Goal: Check status

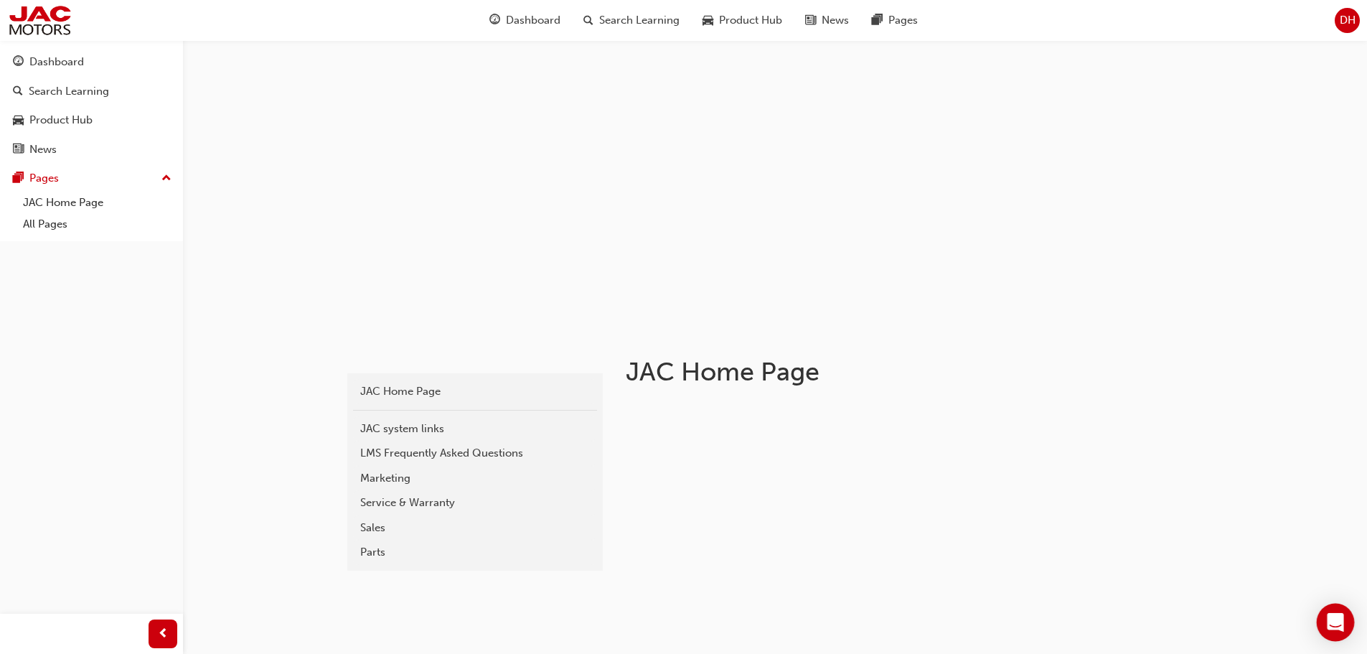
click at [1333, 616] on icon "Open Intercom Messenger" at bounding box center [1335, 622] width 17 height 19
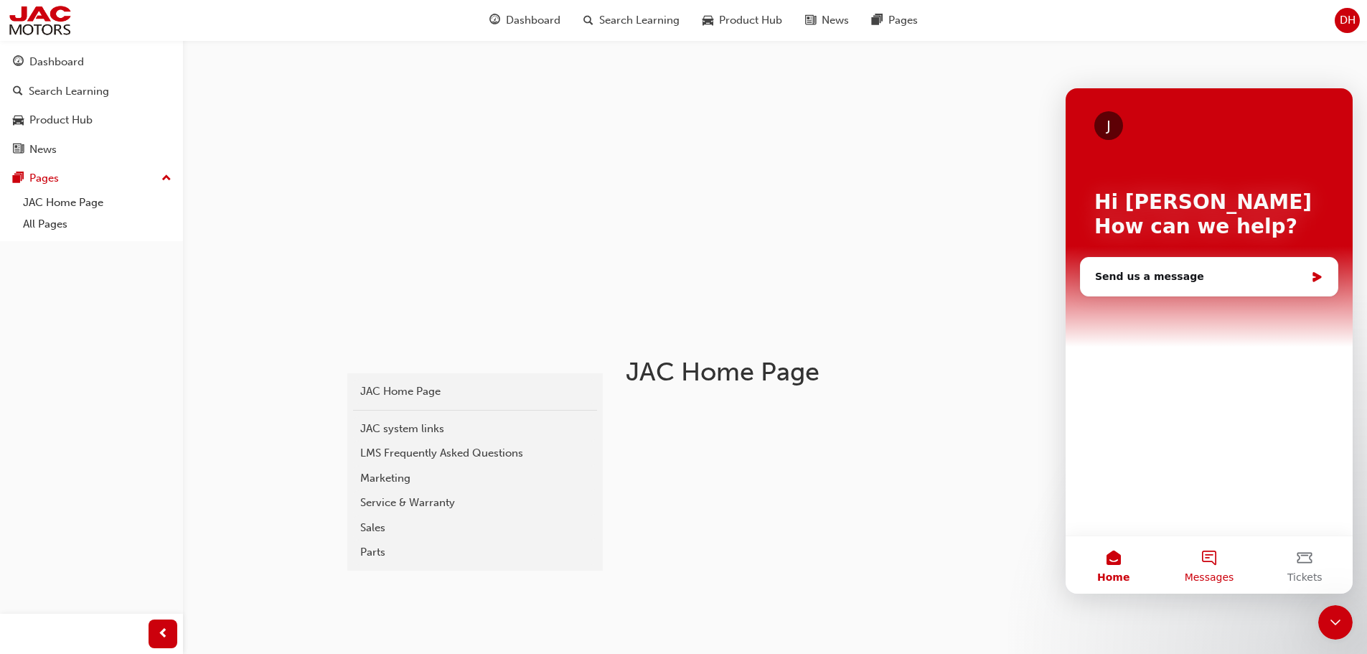
click at [1216, 558] on button "Messages" at bounding box center [1208, 564] width 95 height 57
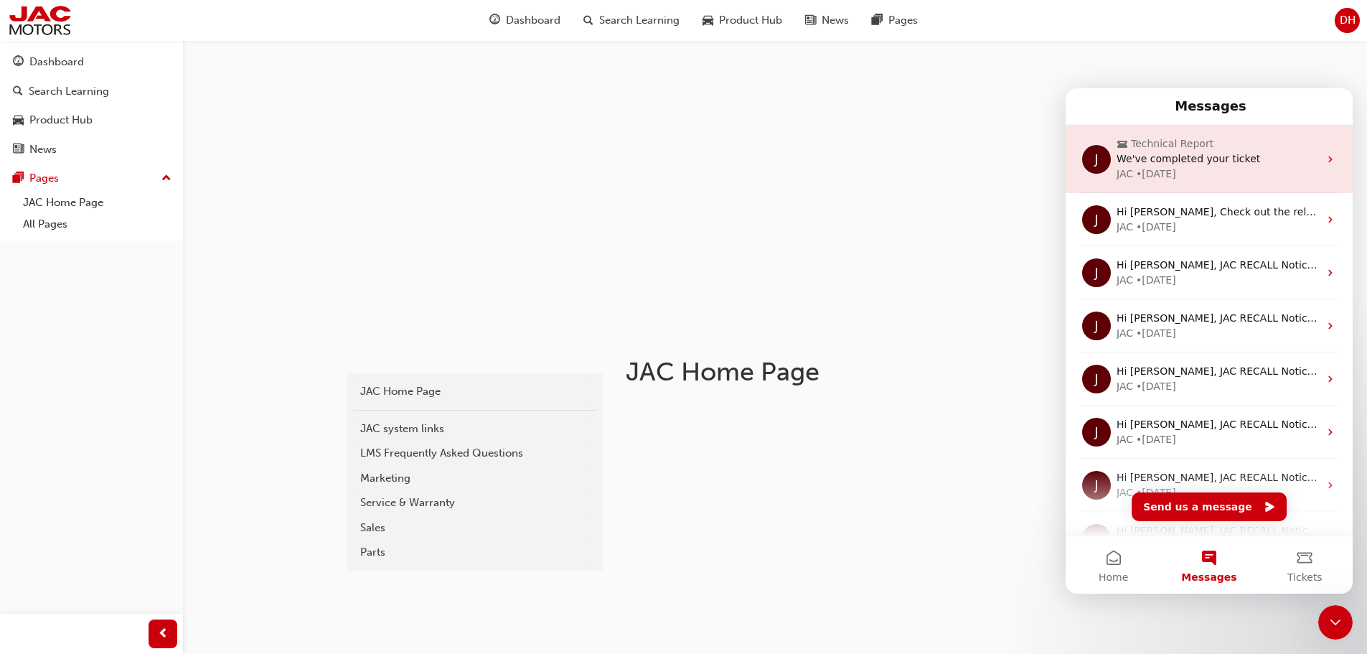
click at [1214, 156] on span "We've completed your ticket" at bounding box center [1189, 158] width 144 height 11
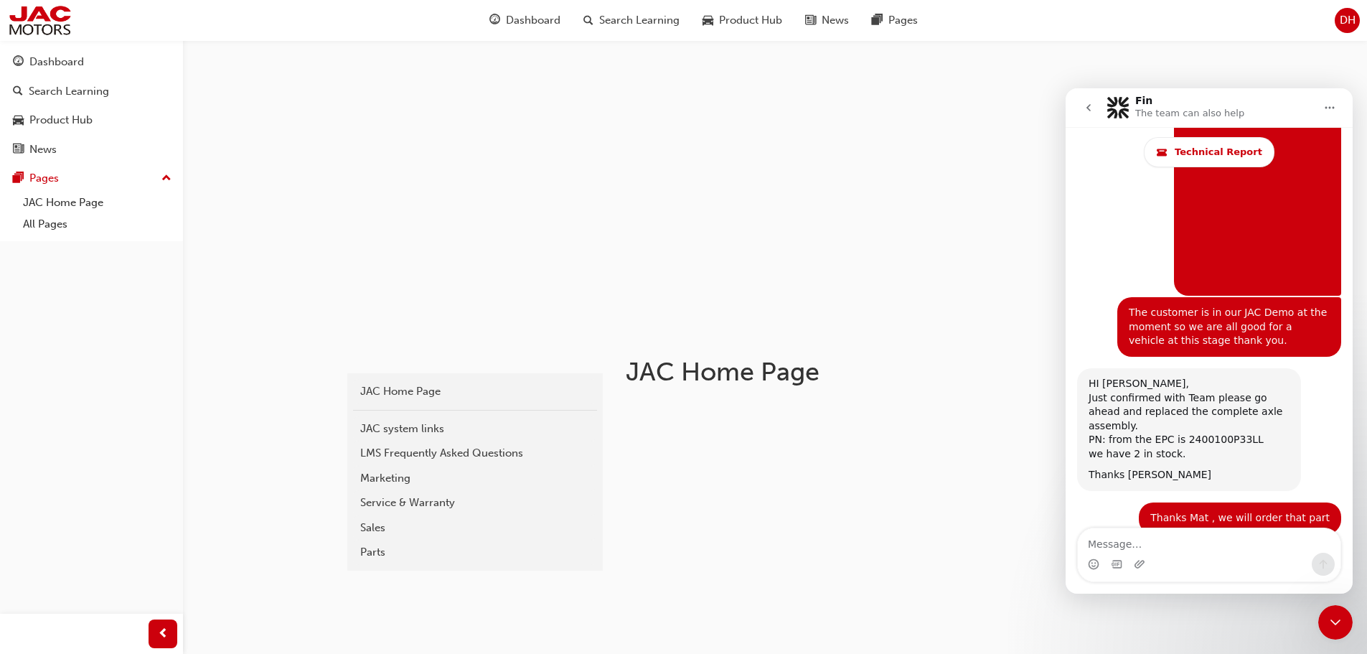
scroll to position [3407, 0]
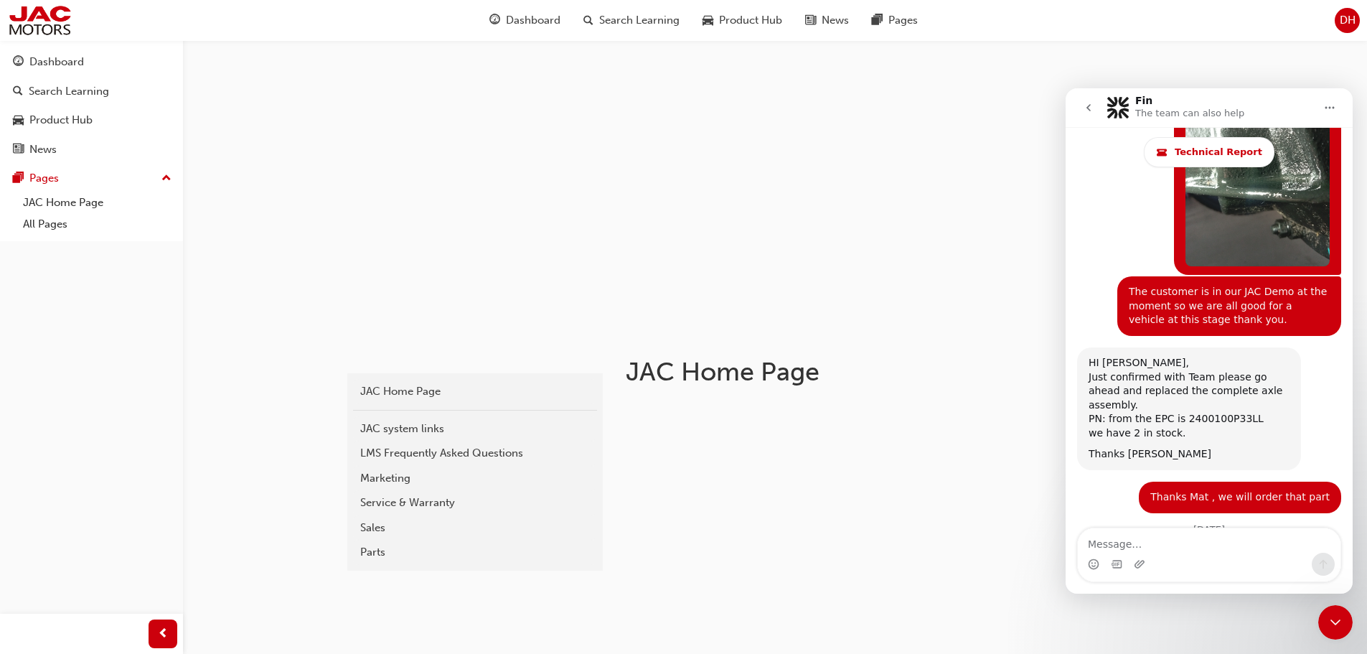
click at [1329, 111] on icon "Home" at bounding box center [1329, 107] width 11 height 11
click at [1275, 170] on div "Download transcript" at bounding box center [1293, 173] width 102 height 15
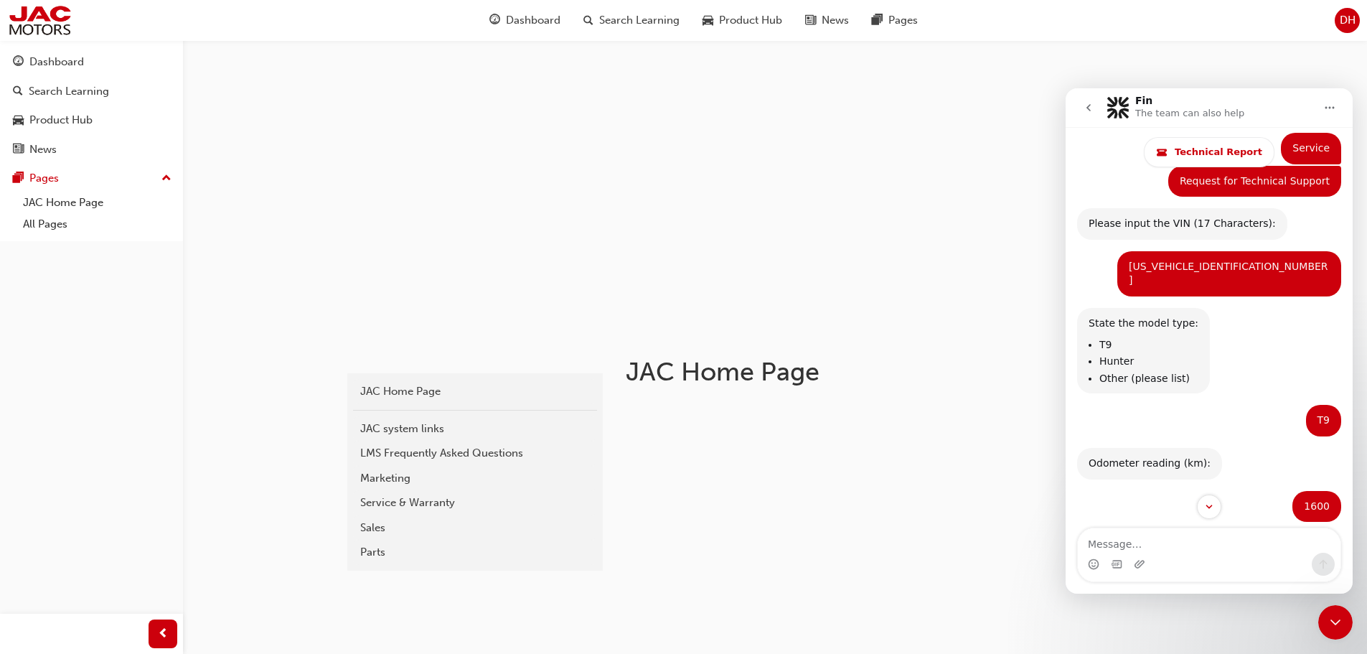
scroll to position [0, 0]
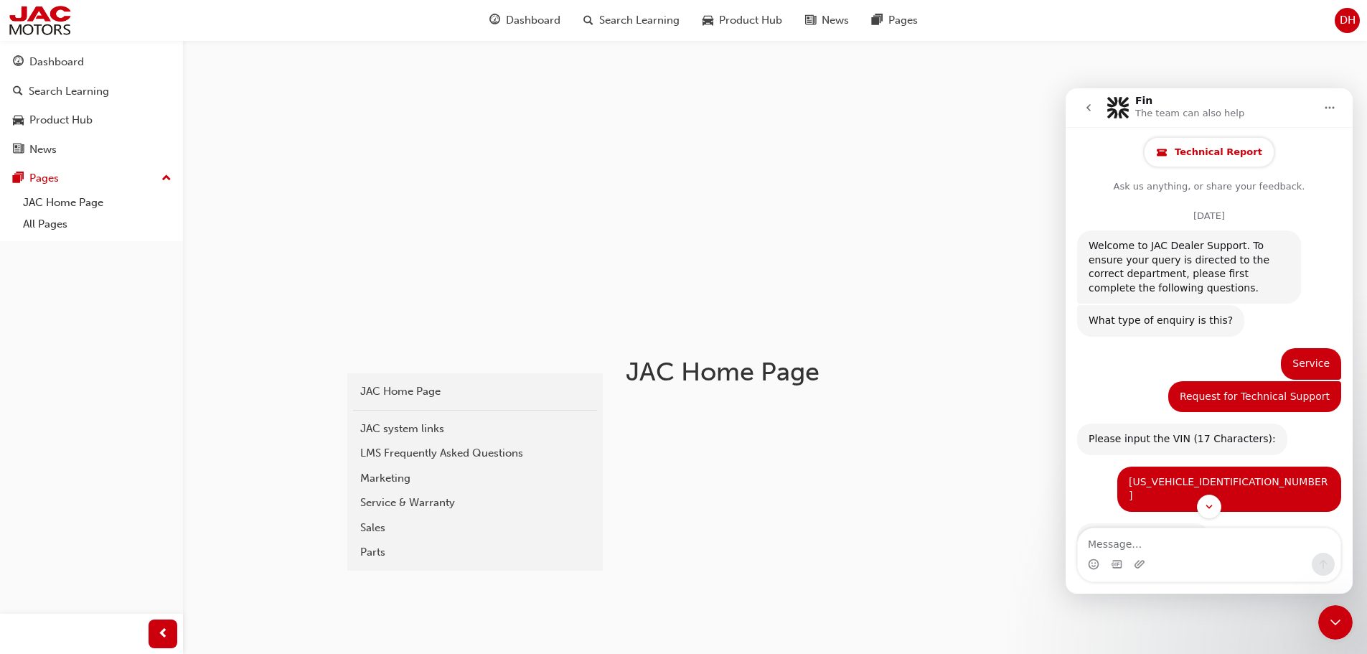
click at [1206, 151] on span "Technical Report" at bounding box center [1219, 151] width 88 height 11
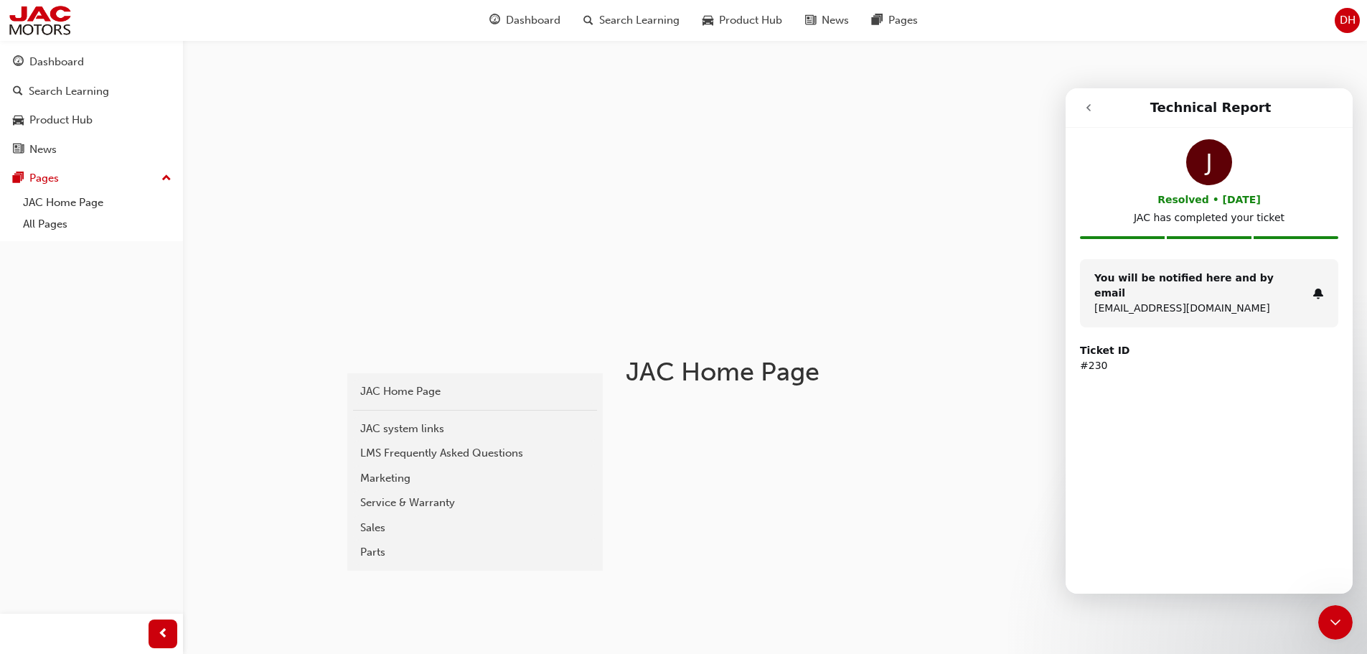
click at [1094, 110] on button "go back" at bounding box center [1088, 107] width 27 height 27
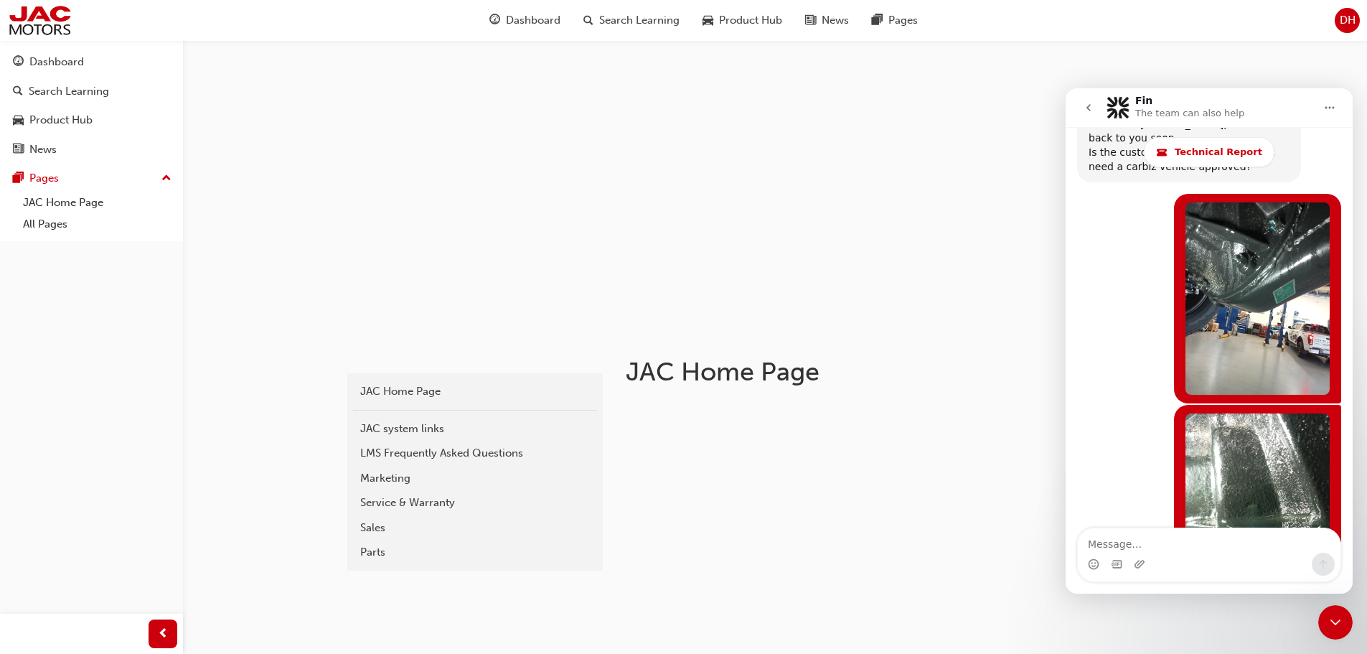
scroll to position [3048, 0]
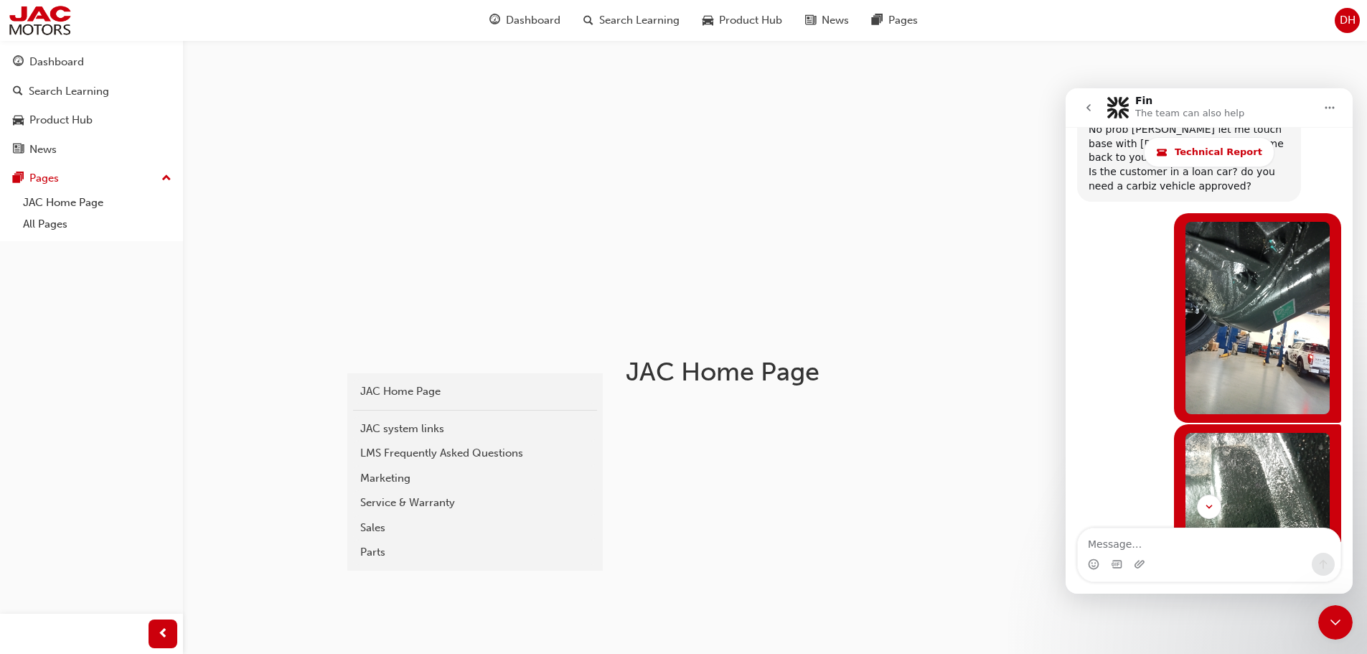
click at [235, 372] on div "jac-dealer-portal JAC Home Page JAC system links LMS Frequently Asked Questions…" at bounding box center [683, 592] width 1367 height 1185
click at [1331, 108] on icon "Home" at bounding box center [1329, 107] width 11 height 11
click at [1089, 106] on icon "go back" at bounding box center [1089, 107] width 4 height 7
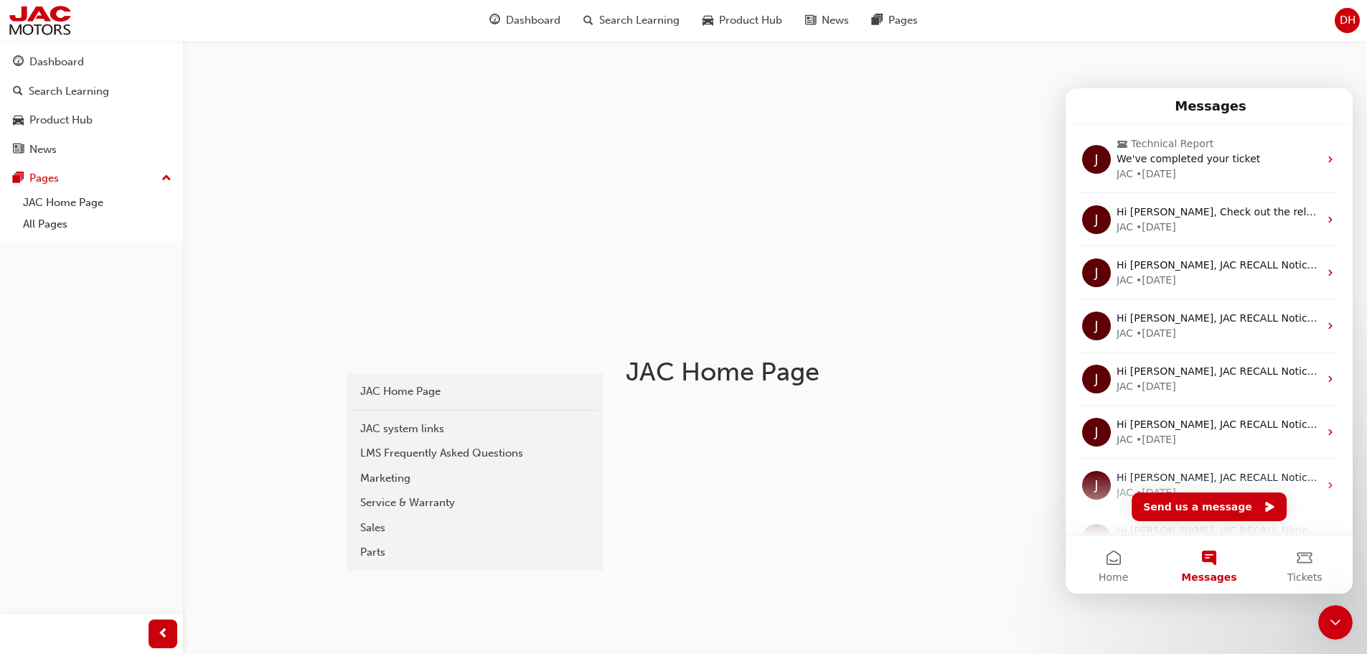
scroll to position [0, 0]
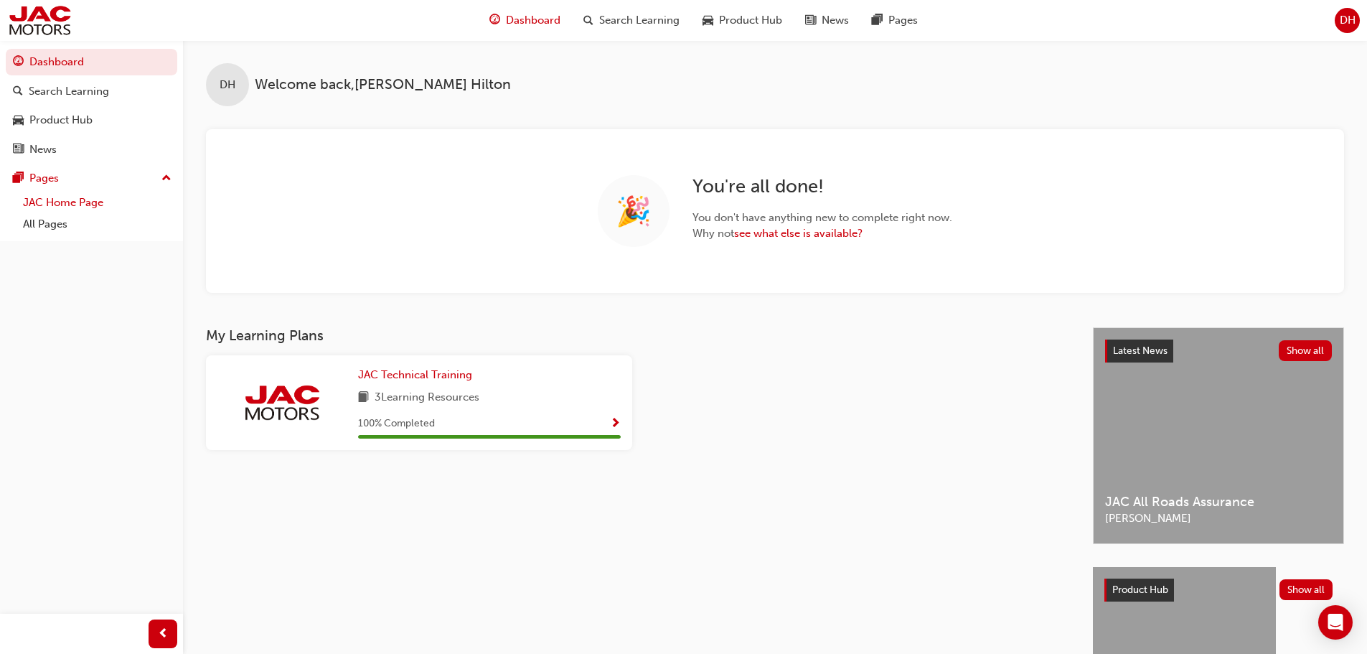
click at [88, 203] on link "JAC Home Page" at bounding box center [97, 203] width 160 height 22
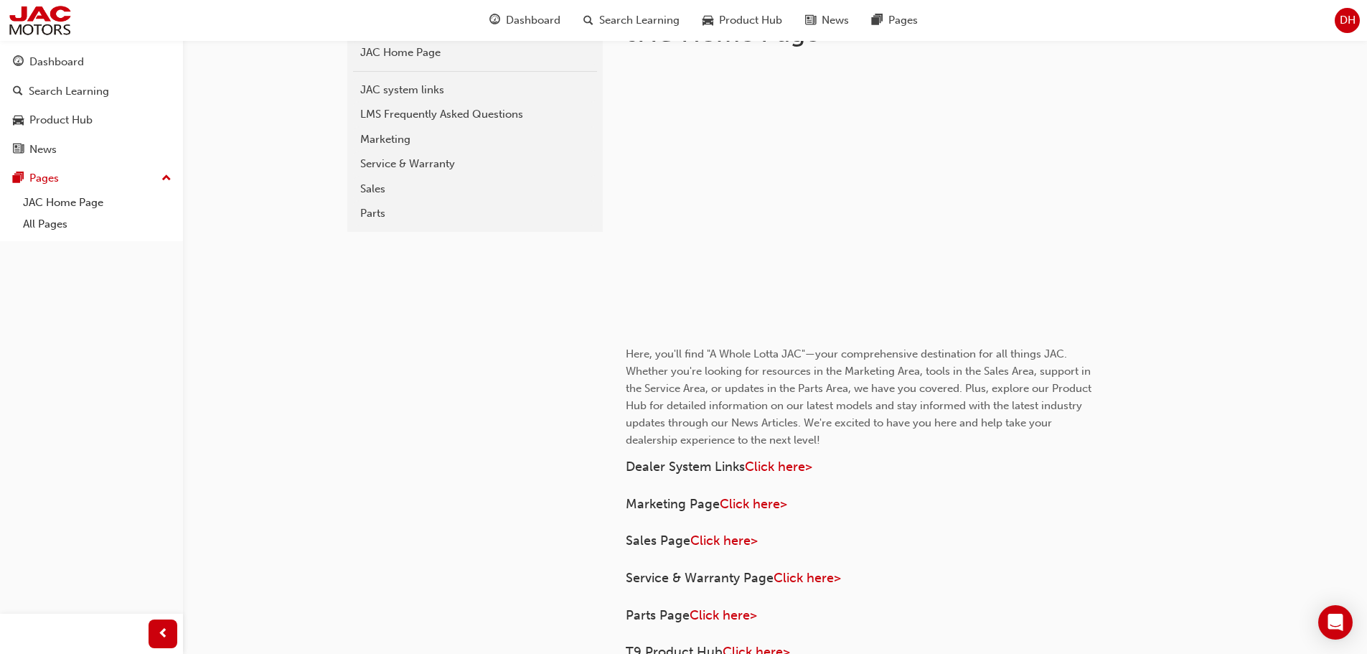
scroll to position [359, 0]
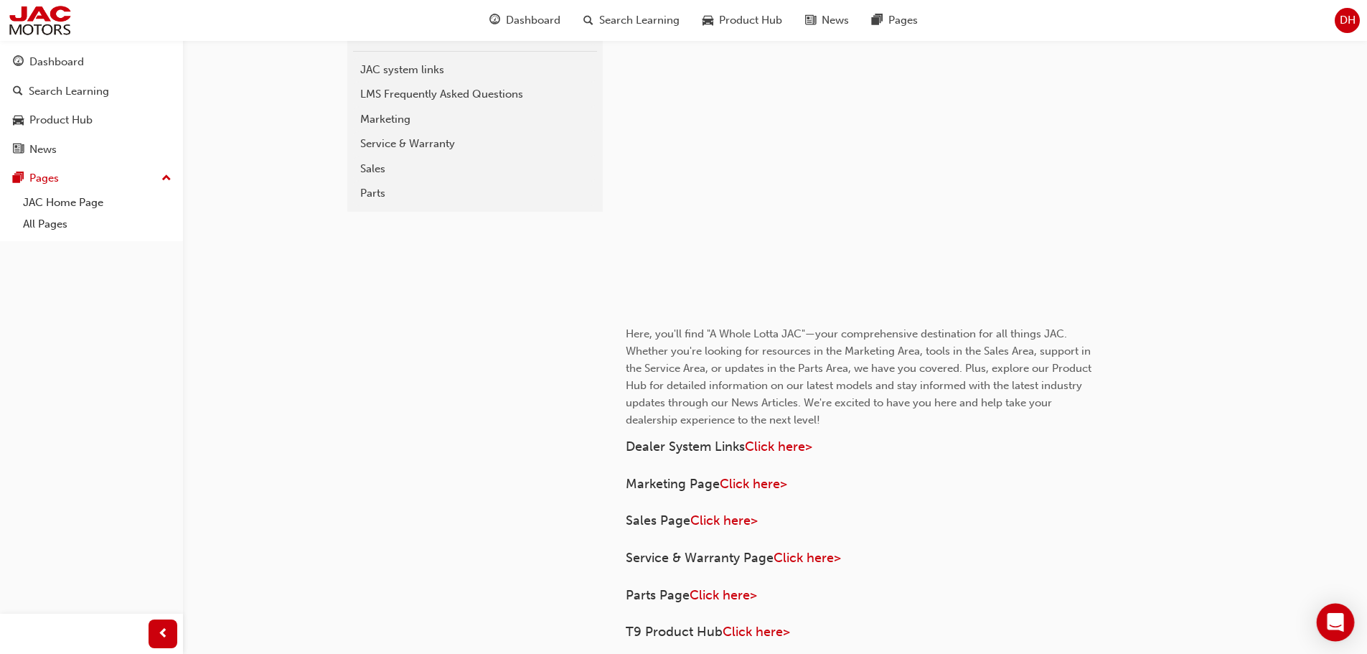
click at [1341, 617] on icon "Open Intercom Messenger" at bounding box center [1335, 622] width 17 height 19
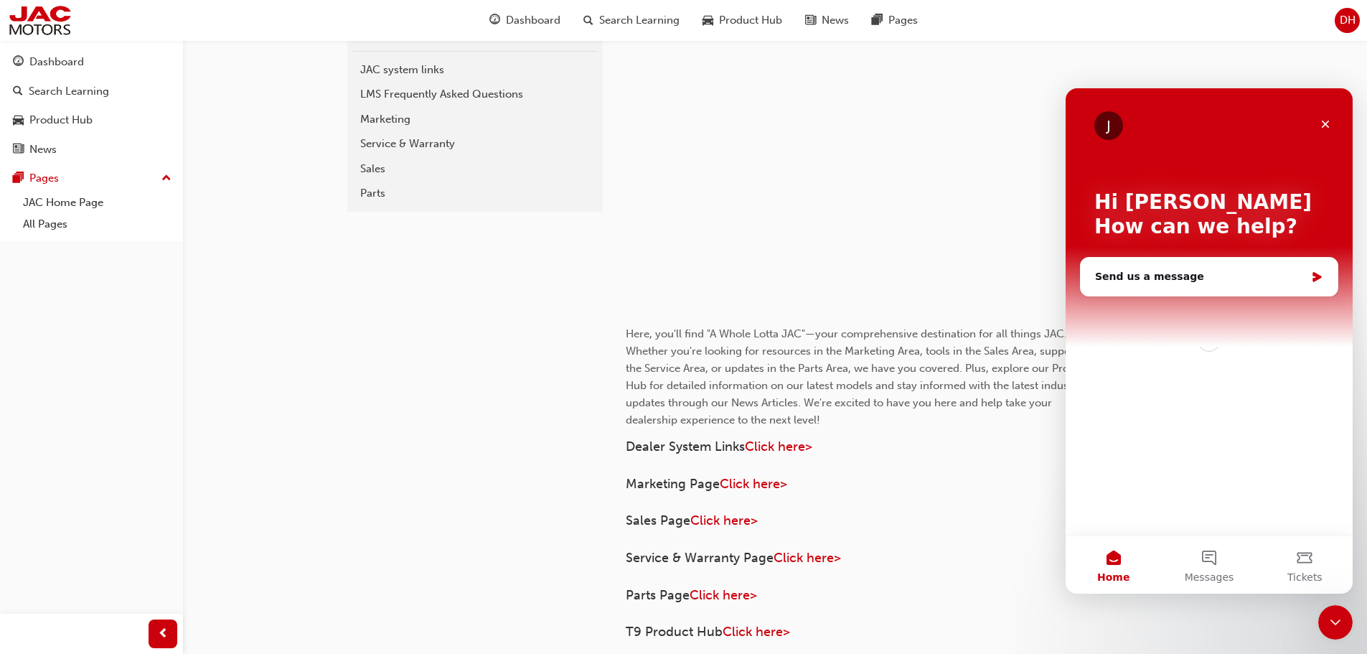
scroll to position [0, 0]
click at [1218, 563] on button "Messages" at bounding box center [1208, 564] width 95 height 57
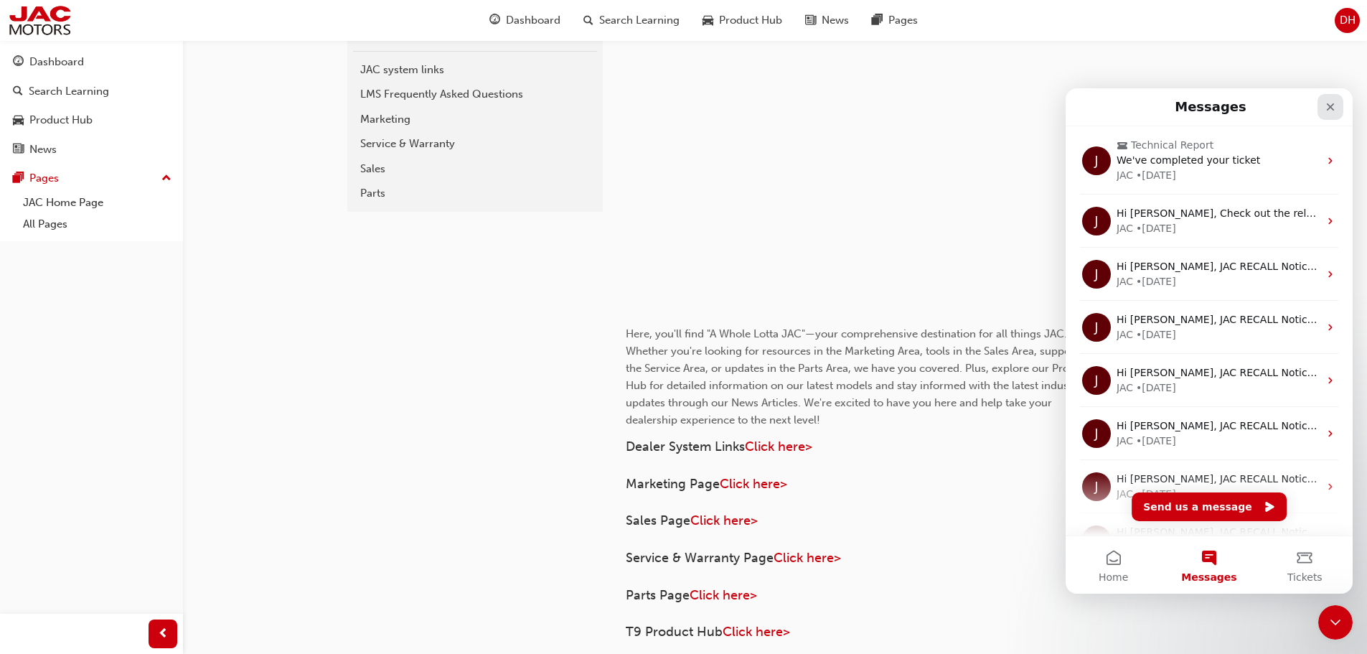
click at [1331, 102] on icon "Close" at bounding box center [1330, 106] width 11 height 11
